Goal: Task Accomplishment & Management: Complete application form

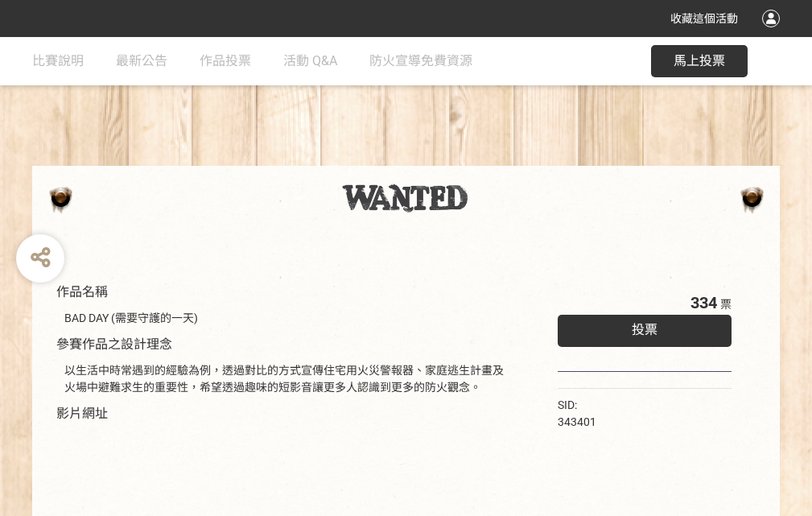
click at [773, 34] on div "收藏這個活動" at bounding box center [406, 18] width 812 height 37
click at [503, 158] on div "作品名稱 BAD DAY (需要守護的一天) 參賽作品之設計理念 以生活中時常遇到的經驗為例，透過對比的方式宣傳住宅用火災警報器、家庭逃生計畫及火場中避難求生…" at bounding box center [406, 375] width 812 height 676
click at [640, 326] on span "投票" at bounding box center [644, 329] width 26 height 15
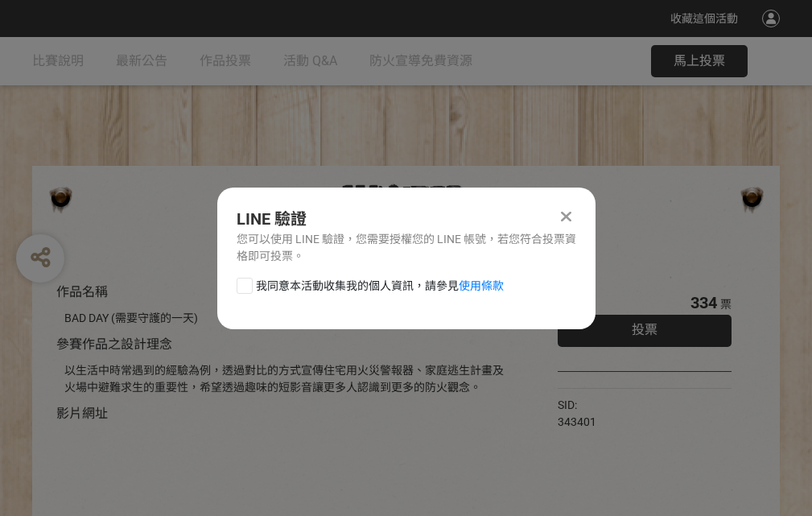
click at [243, 282] on div at bounding box center [244, 286] width 16 height 16
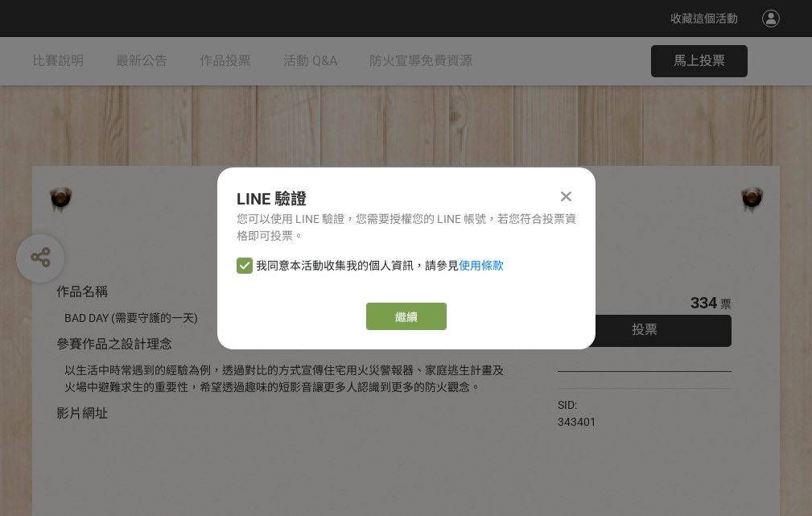
checkbox input "true"
click at [405, 316] on link "繼續" at bounding box center [406, 315] width 80 height 27
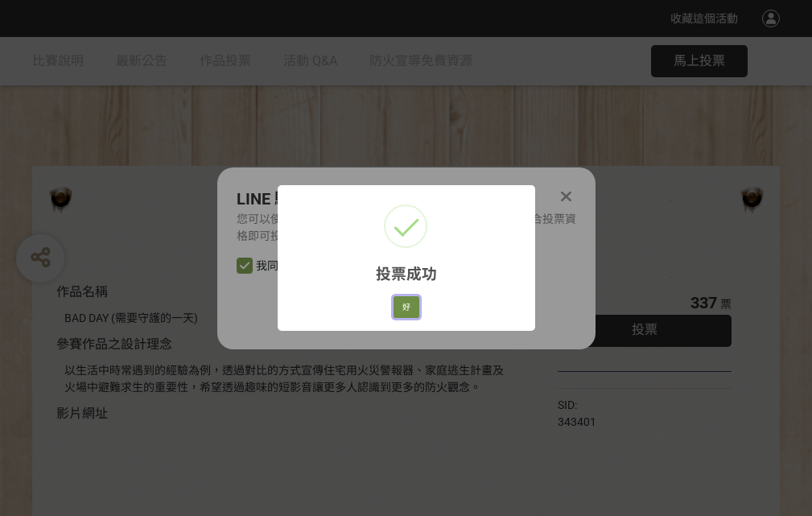
click at [401, 304] on button "好" at bounding box center [406, 307] width 26 height 23
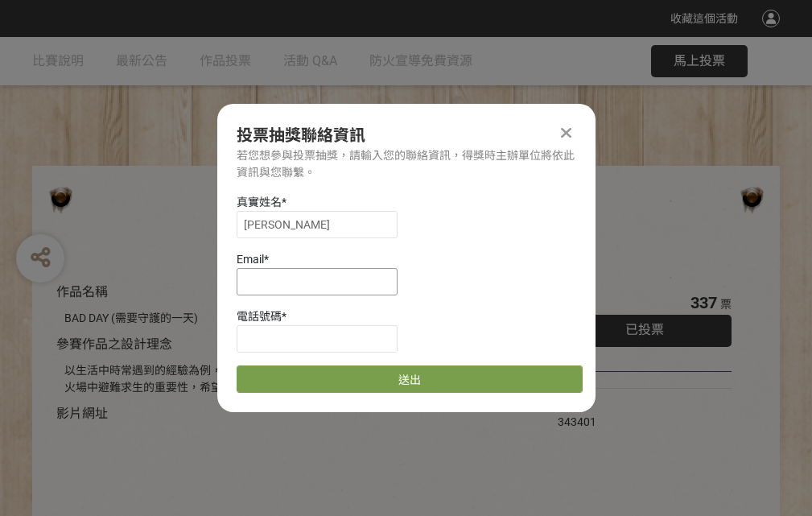
click at [322, 281] on input at bounding box center [316, 281] width 161 height 27
type input "[EMAIL_ADDRESS][DOMAIN_NAME]"
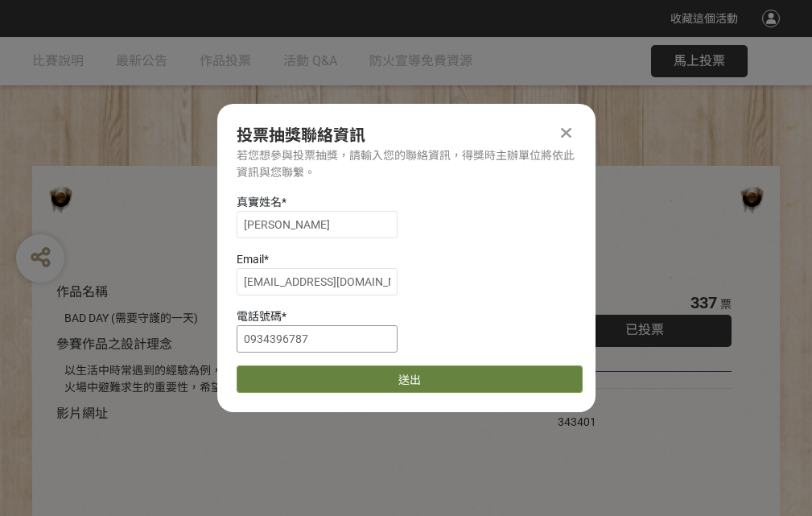
type input "0934396787"
click at [282, 373] on button "送出" at bounding box center [409, 378] width 346 height 27
